Goal: Transaction & Acquisition: Download file/media

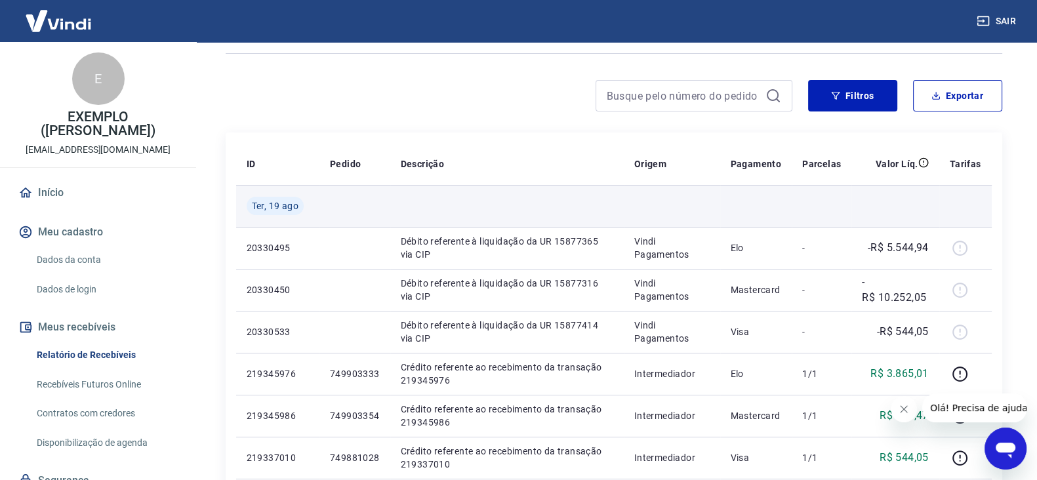
scroll to position [81, 0]
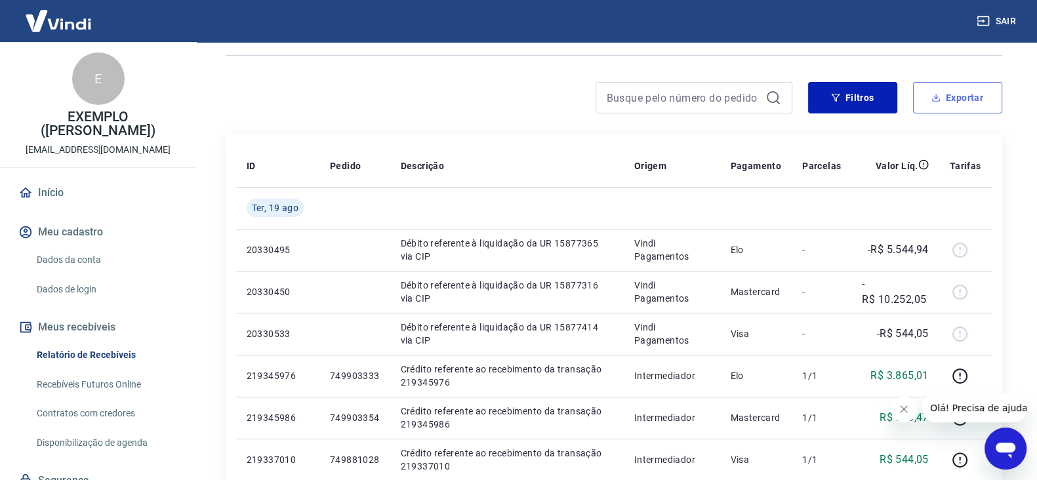
click at [943, 94] on button "Exportar" at bounding box center [957, 97] width 89 height 31
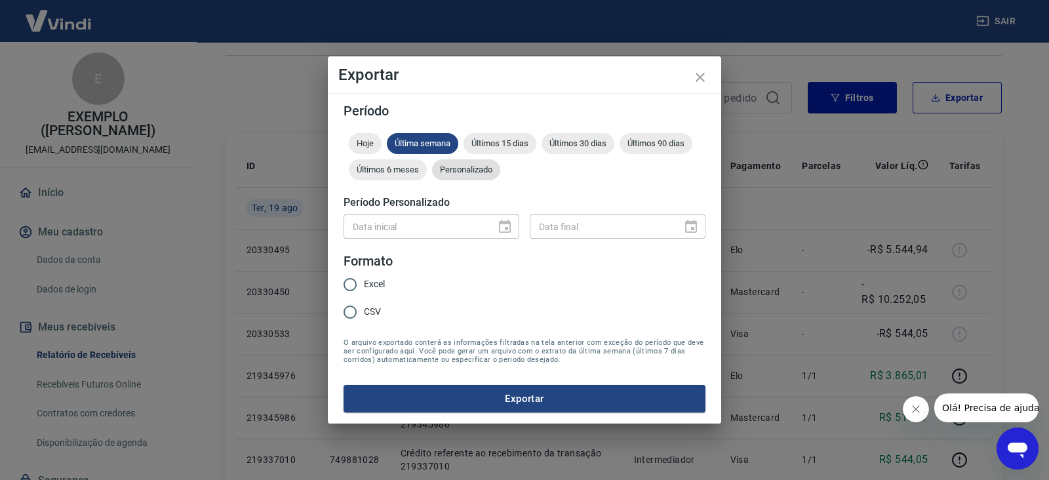
click at [478, 175] on div "Personalizado" at bounding box center [466, 169] width 68 height 21
click at [497, 222] on icon "Choose date" at bounding box center [505, 227] width 16 height 16
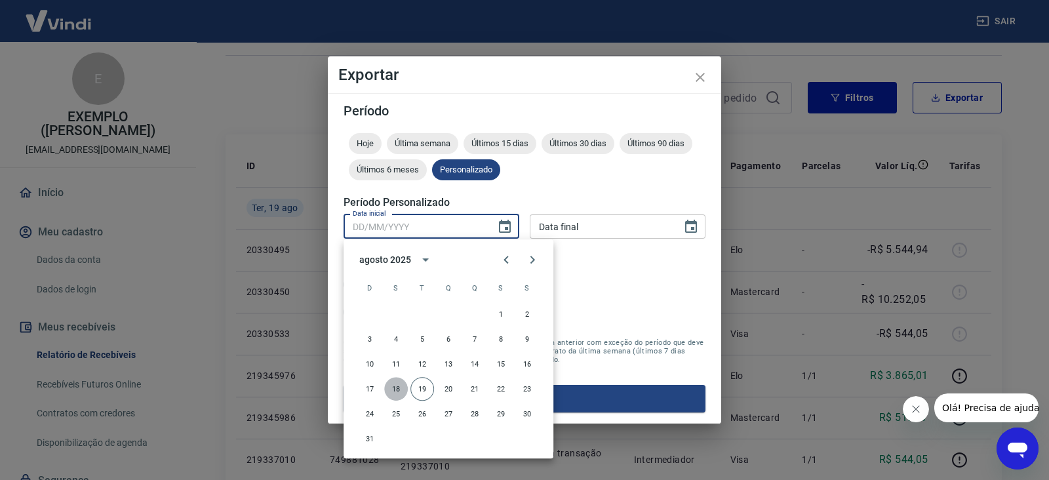
click at [400, 387] on button "18" at bounding box center [396, 389] width 24 height 24
type input "[DATE]"
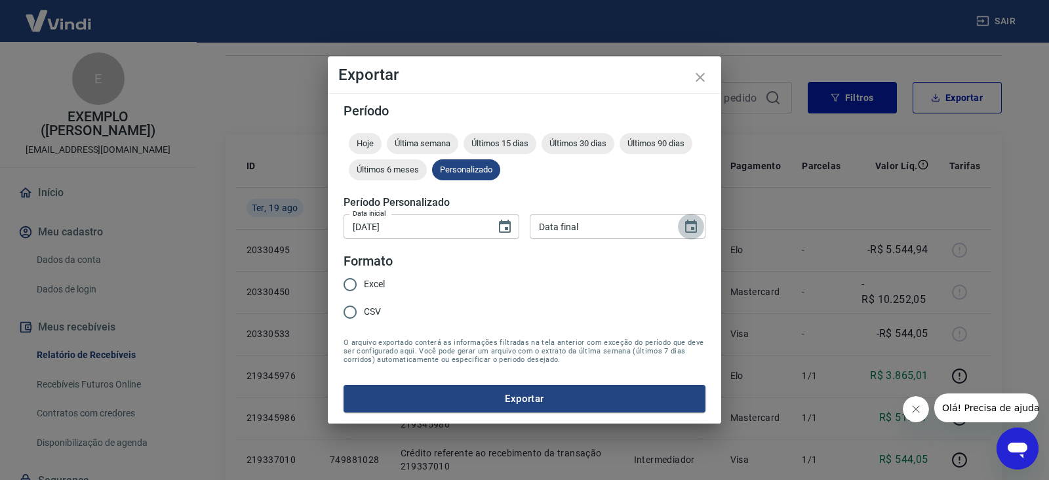
click at [696, 229] on icon "Choose date" at bounding box center [691, 226] width 12 height 13
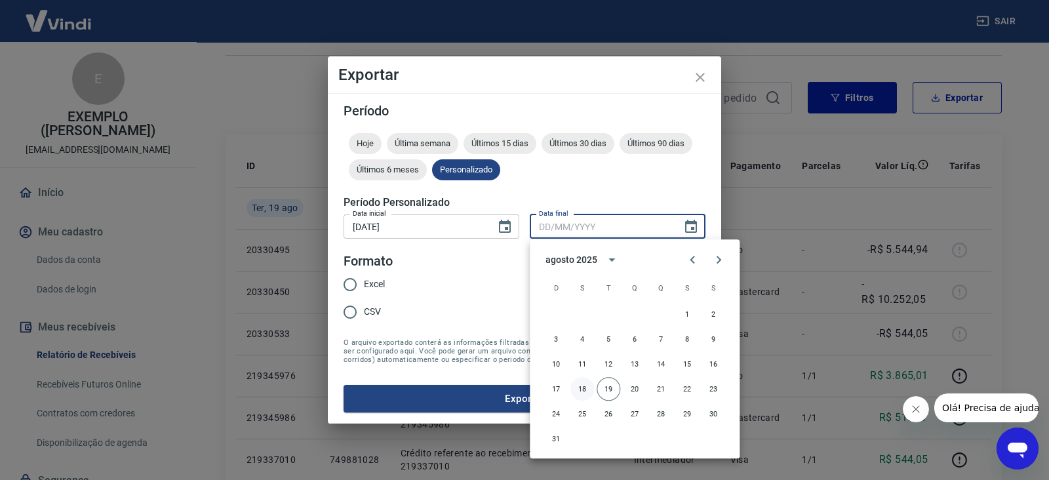
click at [584, 384] on button "18" at bounding box center [583, 389] width 24 height 24
type input "[DATE]"
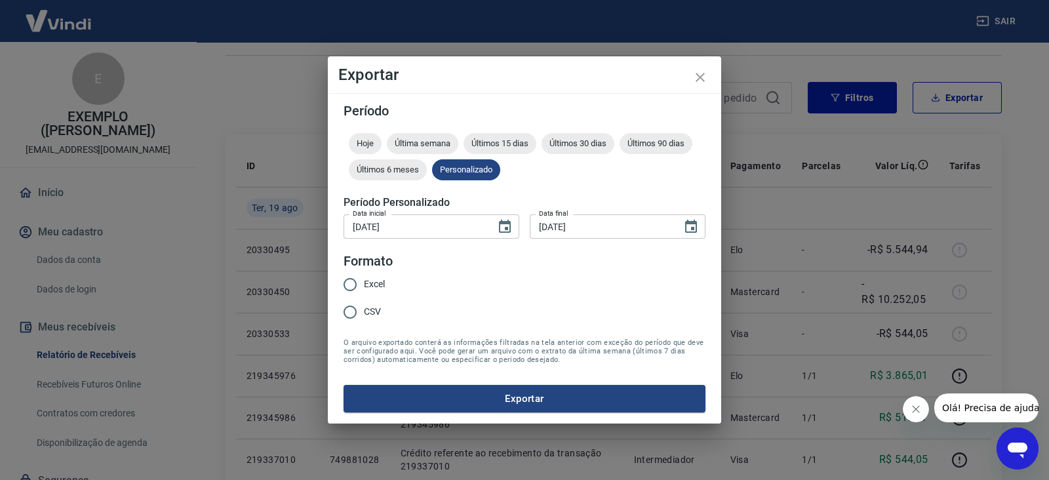
click at [375, 287] on span "Excel" at bounding box center [374, 284] width 21 height 14
click at [364, 287] on input "Excel" at bounding box center [350, 285] width 28 height 28
radio input "true"
click at [568, 407] on button "Exportar" at bounding box center [525, 399] width 362 height 28
